Goal: Transaction & Acquisition: Purchase product/service

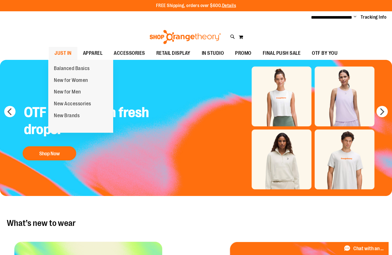
type input "**********"
click at [60, 56] on span "JUST IN" at bounding box center [62, 53] width 17 height 13
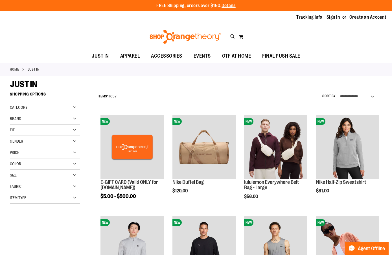
type input "**********"
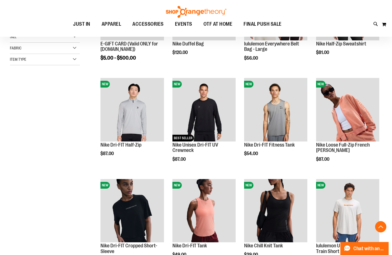
scroll to position [142, 0]
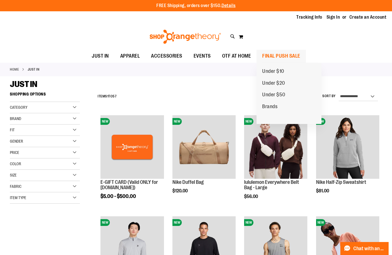
click at [283, 57] on span "FINAL PUSH SALE" at bounding box center [281, 56] width 38 height 13
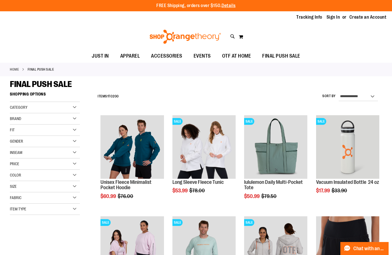
type input "**********"
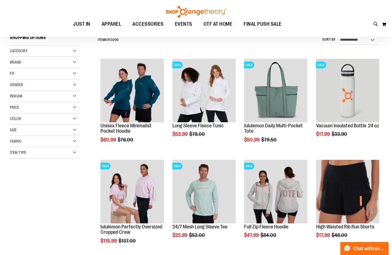
scroll to position [58, 0]
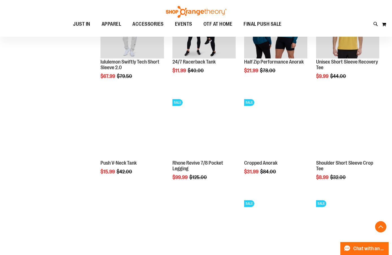
scroll to position [359, 0]
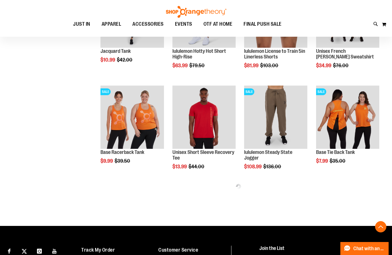
scroll to position [549, 0]
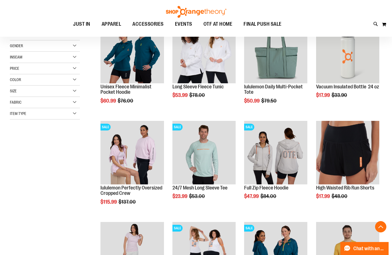
scroll to position [96, 0]
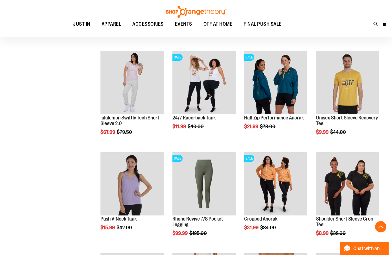
scroll to position [268, 0]
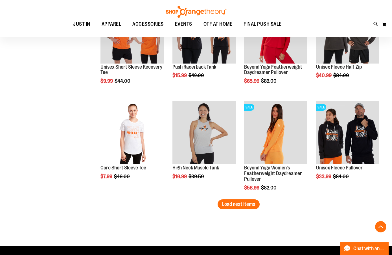
scroll to position [837, 0]
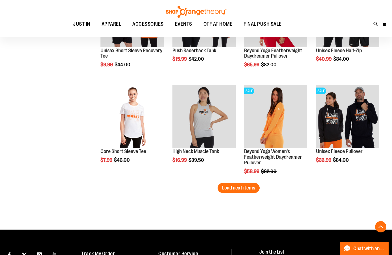
click at [225, 185] on span "Load next items" at bounding box center [238, 188] width 33 height 6
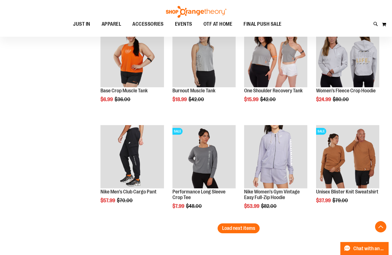
scroll to position [1105, 0]
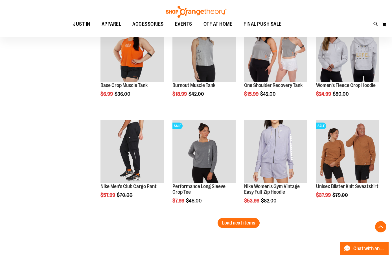
click at [247, 220] on span "Load next items" at bounding box center [238, 223] width 33 height 6
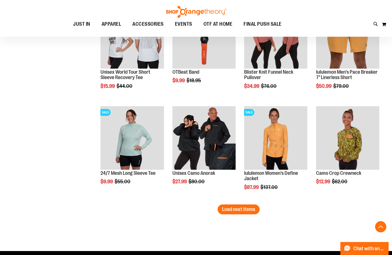
scroll to position [1423, 0]
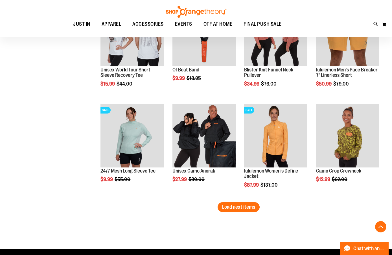
click at [234, 205] on span "Load next items" at bounding box center [238, 207] width 33 height 6
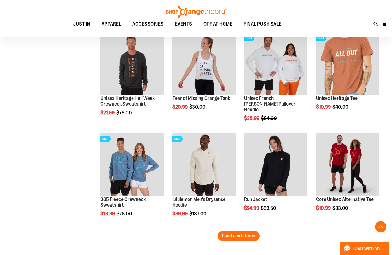
scroll to position [1702, 0]
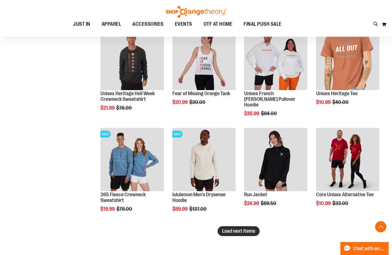
click at [242, 229] on span "Load next items" at bounding box center [238, 231] width 33 height 6
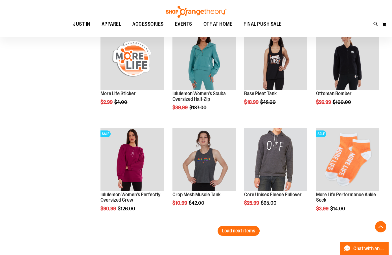
scroll to position [2016, 0]
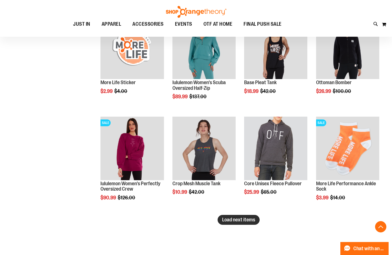
click at [243, 222] on span "Load next items" at bounding box center [238, 219] width 33 height 6
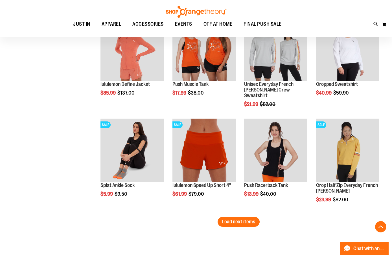
scroll to position [2323, 0]
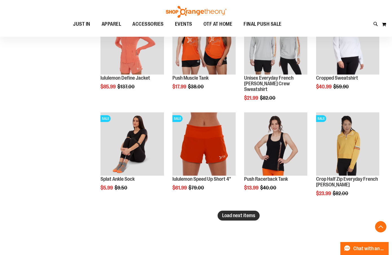
click at [245, 216] on span "Load next items" at bounding box center [238, 215] width 33 height 6
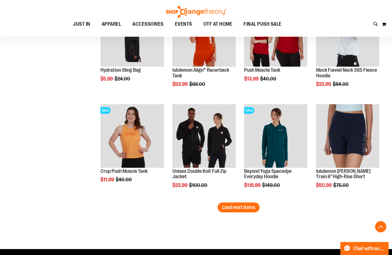
scroll to position [2658, 0]
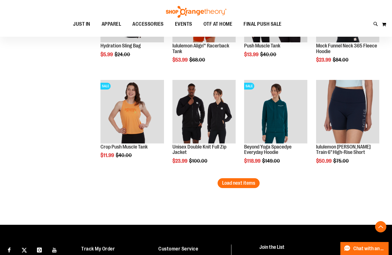
click at [247, 187] on button "Load next items" at bounding box center [238, 183] width 42 height 10
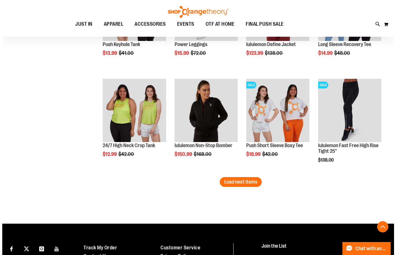
scroll to position [2969, 0]
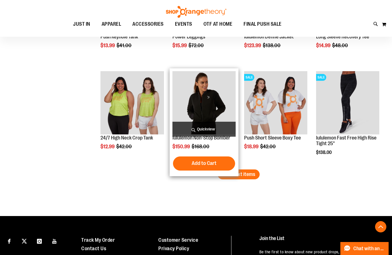
click at [214, 128] on span "Quickview" at bounding box center [203, 128] width 63 height 15
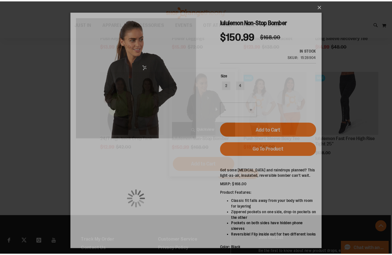
scroll to position [0, 0]
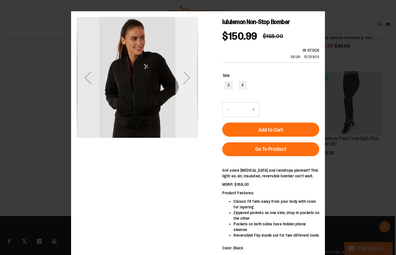
click at [183, 74] on div "Next" at bounding box center [186, 77] width 23 height 23
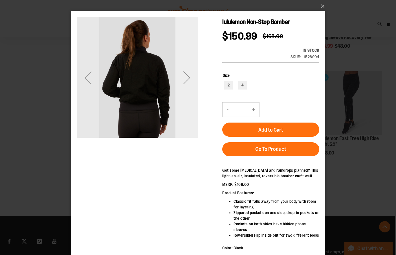
click at [185, 79] on div "Next" at bounding box center [186, 77] width 23 height 23
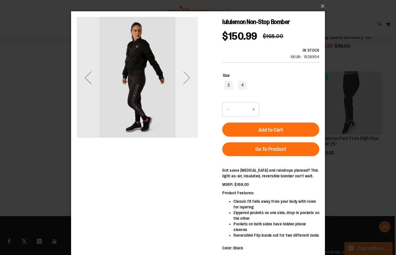
click at [185, 79] on div "Next" at bounding box center [186, 77] width 23 height 23
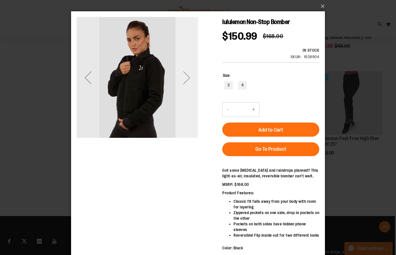
click at [185, 79] on div "Next" at bounding box center [186, 77] width 23 height 23
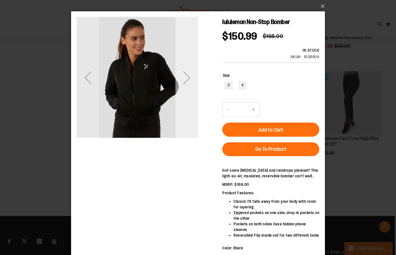
click at [186, 80] on div "Next" at bounding box center [186, 77] width 23 height 23
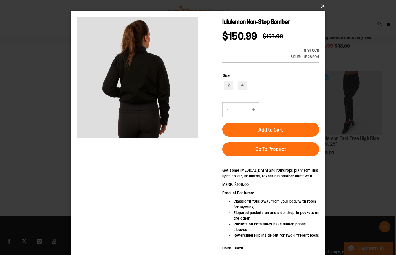
click at [324, 5] on button "×" at bounding box center [200, 6] width 254 height 12
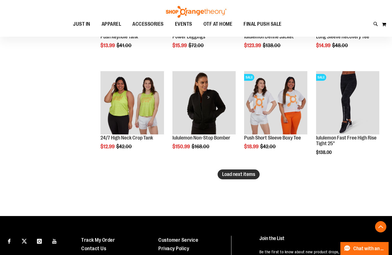
click at [253, 175] on span "Load next items" at bounding box center [238, 174] width 33 height 6
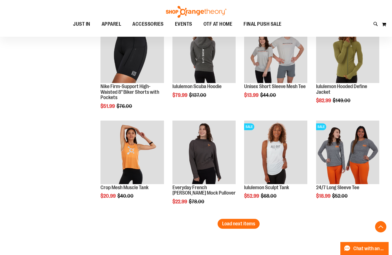
scroll to position [3235, 0]
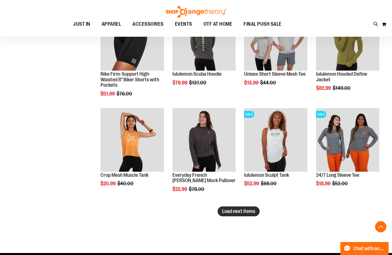
click at [249, 214] on button "Load next items" at bounding box center [238, 211] width 42 height 10
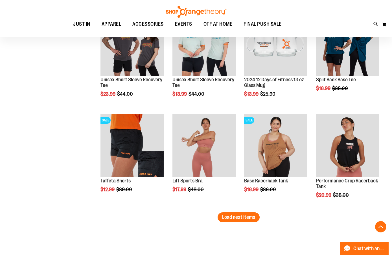
scroll to position [3572, 0]
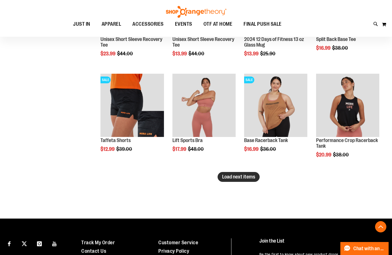
click at [242, 172] on button "Load next items" at bounding box center [238, 177] width 42 height 10
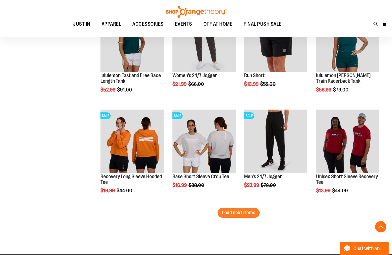
scroll to position [3853, 0]
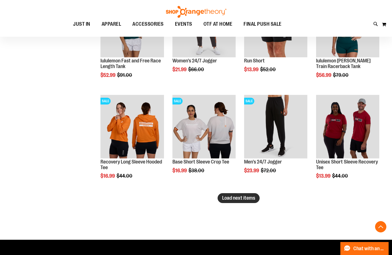
click at [238, 200] on span "Load next items" at bounding box center [238, 198] width 33 height 6
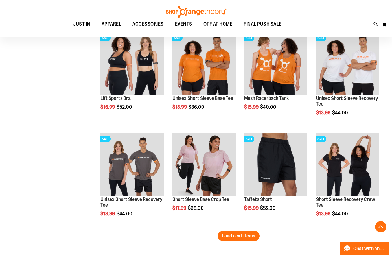
scroll to position [4129, 0]
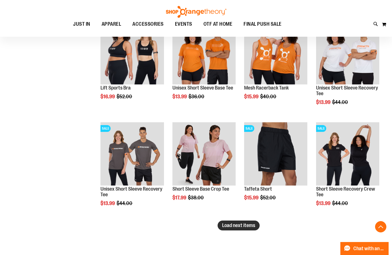
click at [246, 227] on span "Load next items" at bounding box center [238, 225] width 33 height 6
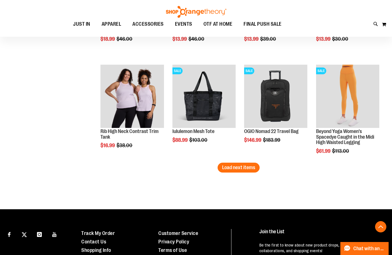
scroll to position [4511, 0]
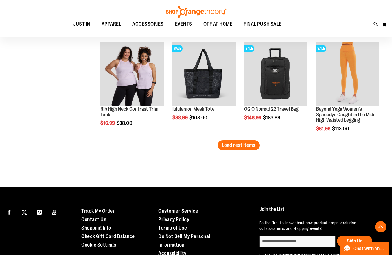
click at [229, 145] on span "Load next items" at bounding box center [238, 145] width 33 height 6
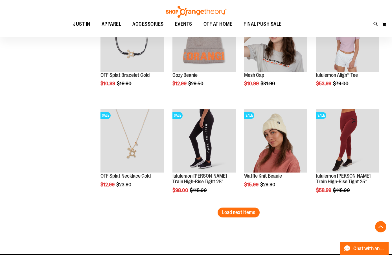
scroll to position [4753, 0]
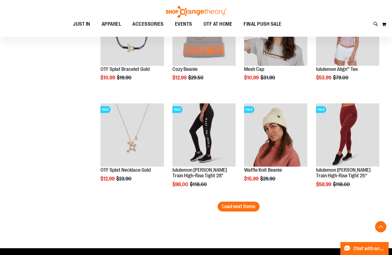
click at [245, 205] on span "Load next items" at bounding box center [238, 206] width 33 height 6
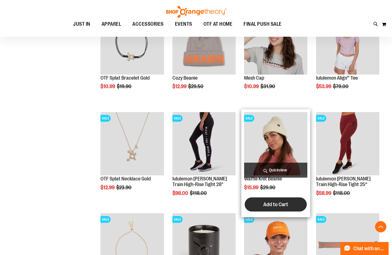
scroll to position [4753, 0]
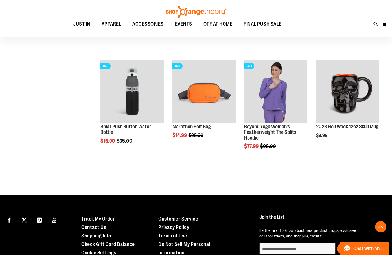
scroll to position [4955, 0]
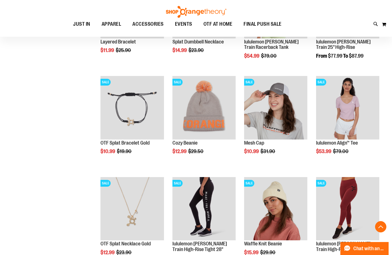
scroll to position [4704, 0]
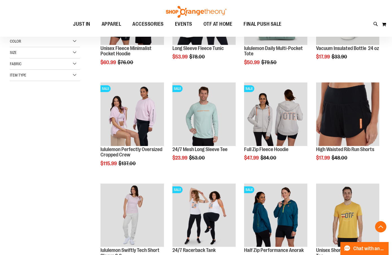
scroll to position [66, 0]
